Goal: Navigation & Orientation: Find specific page/section

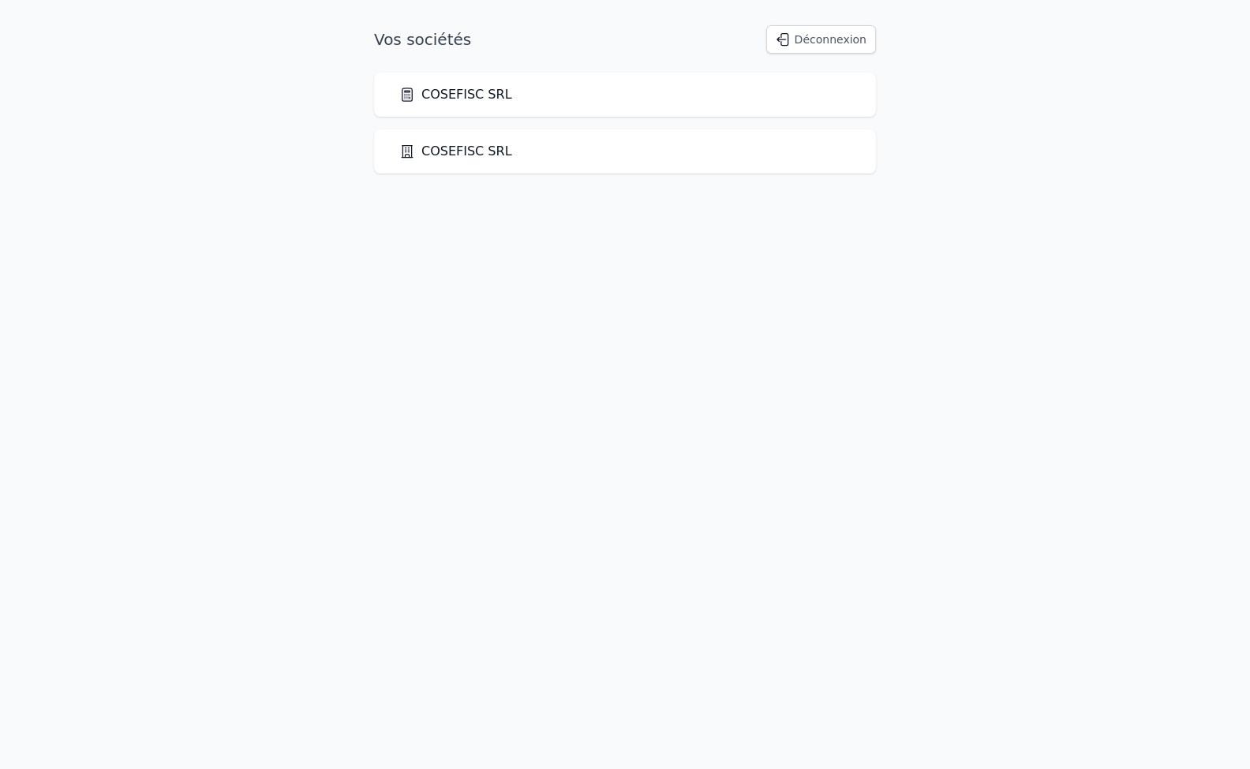
click at [474, 154] on link "COSEFISC SRL" at bounding box center [455, 151] width 113 height 19
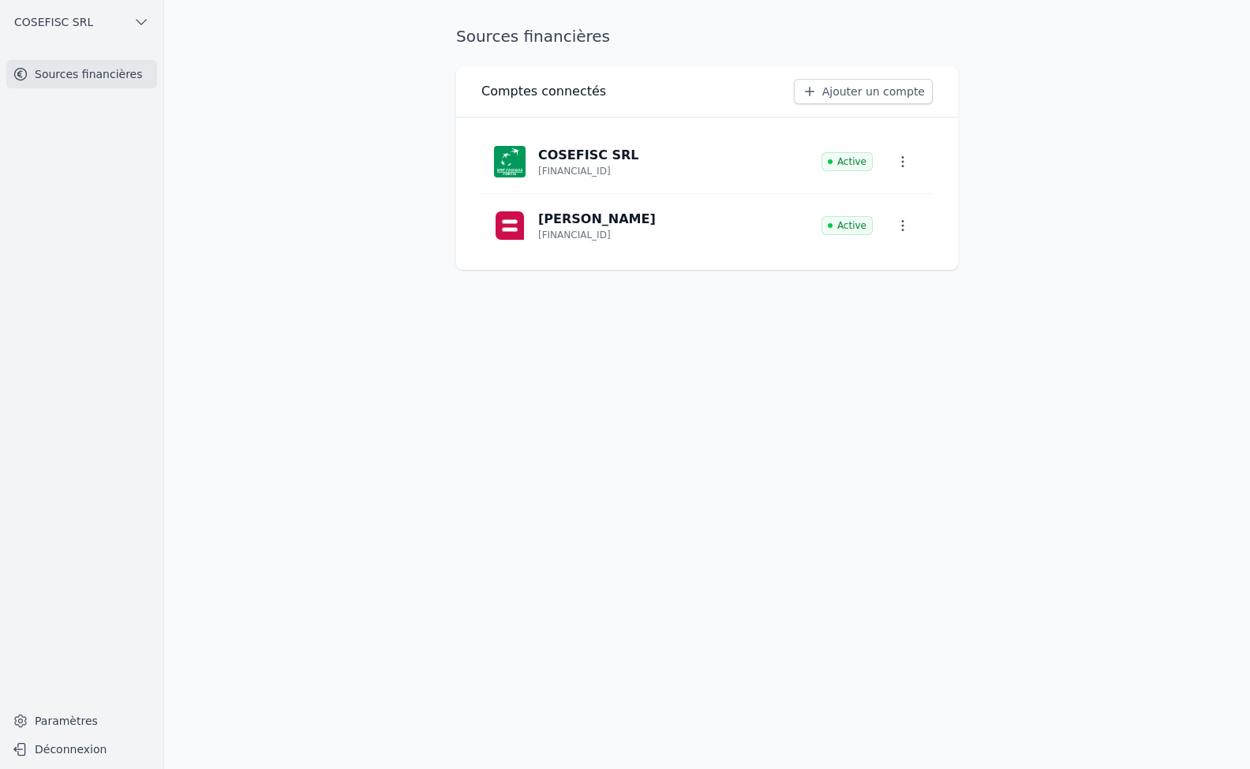
click at [78, 69] on link "Sources financières" at bounding box center [81, 74] width 151 height 28
click at [151, 13] on button "COSEFISC SRL" at bounding box center [81, 21] width 151 height 25
click at [100, 49] on span "COSEFISC SRL" at bounding box center [116, 57] width 79 height 16
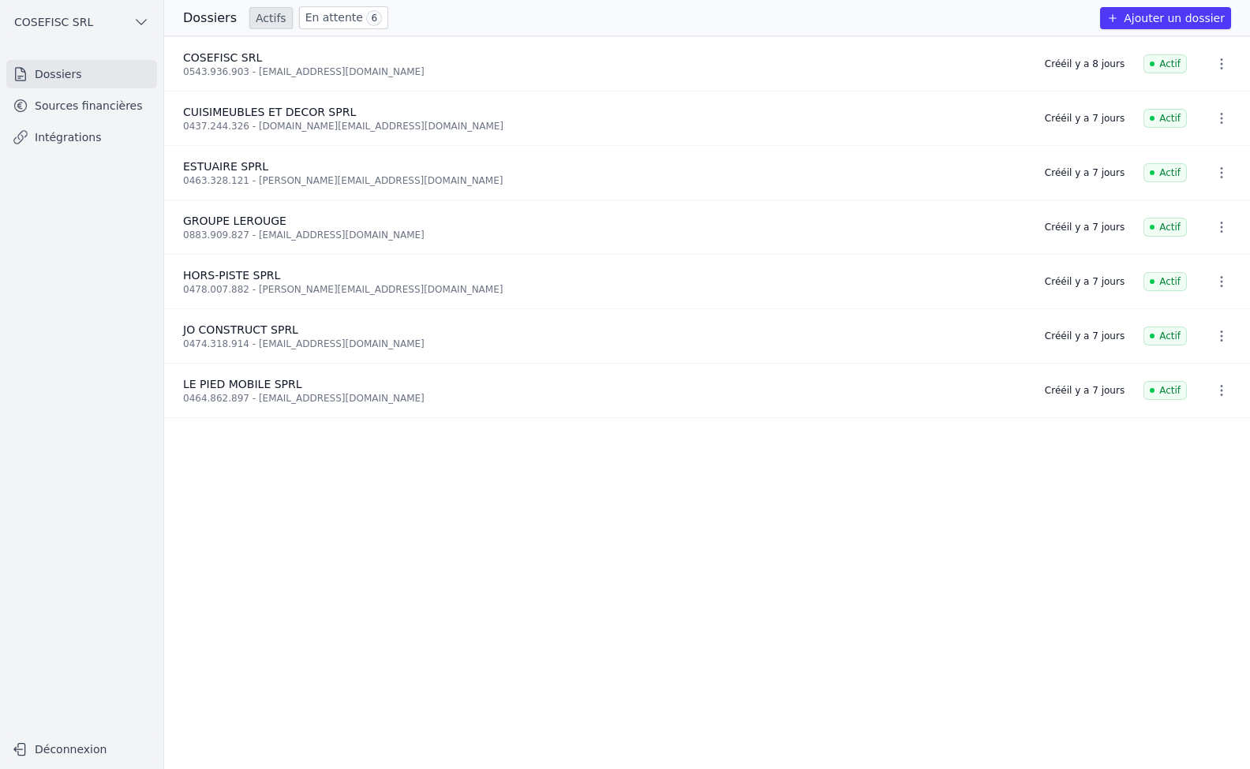
click at [68, 135] on link "Intégrations" at bounding box center [81, 137] width 151 height 28
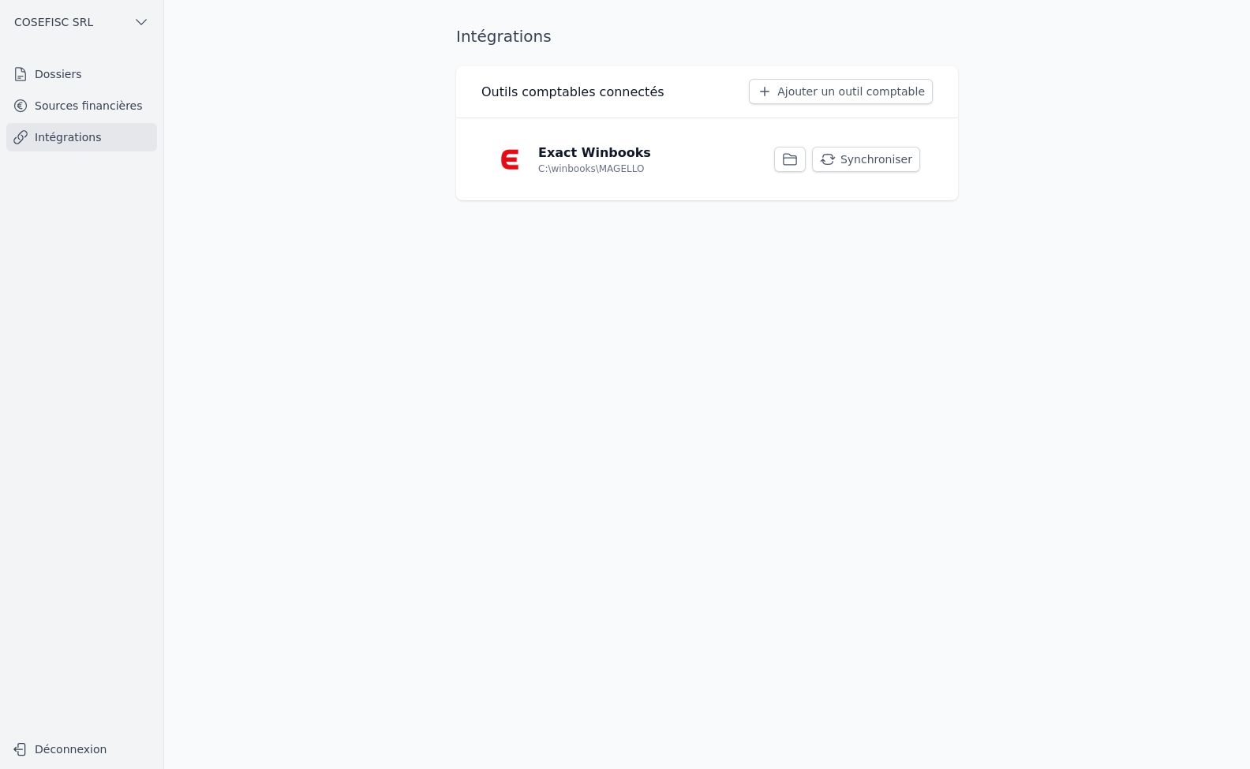
click at [877, 156] on button "Synchroniser" at bounding box center [866, 159] width 108 height 25
click at [95, 107] on link "Sources financières" at bounding box center [81, 106] width 151 height 28
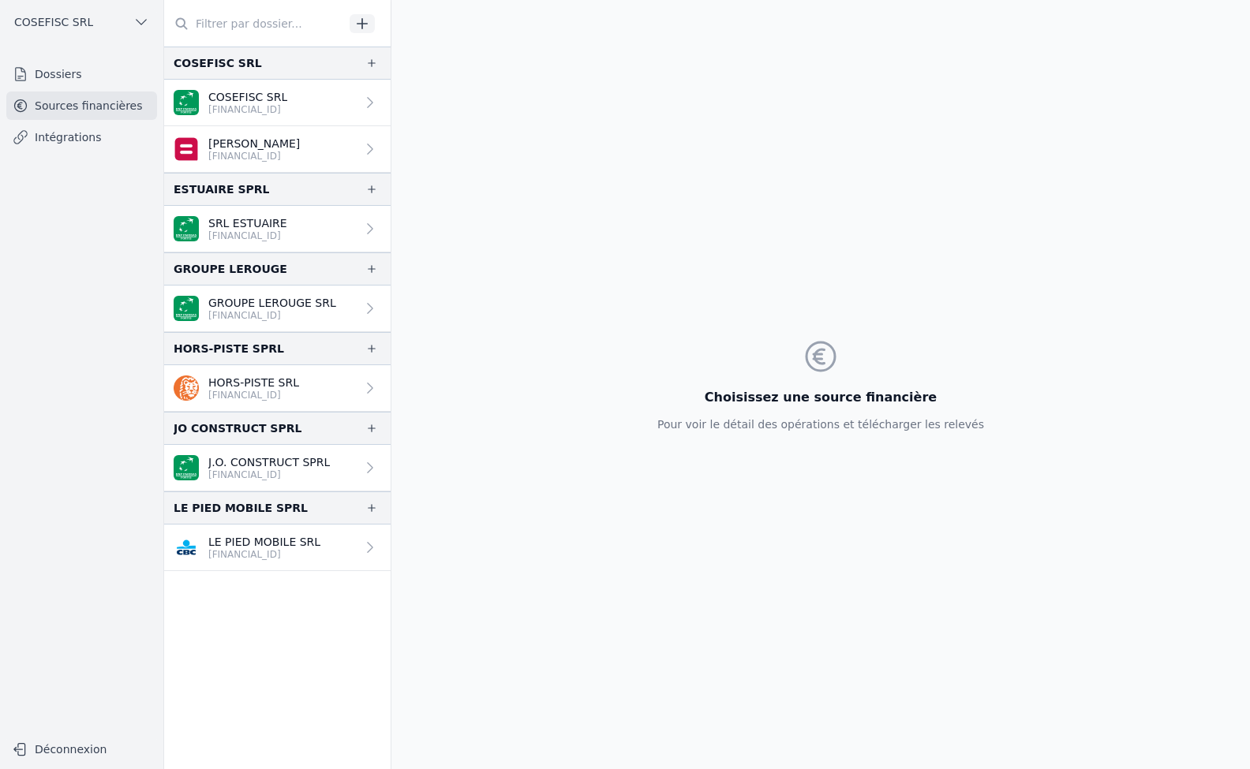
click at [262, 150] on p "[FINANCIAL_ID]" at bounding box center [254, 156] width 92 height 13
